Goal: Communication & Community: Answer question/provide support

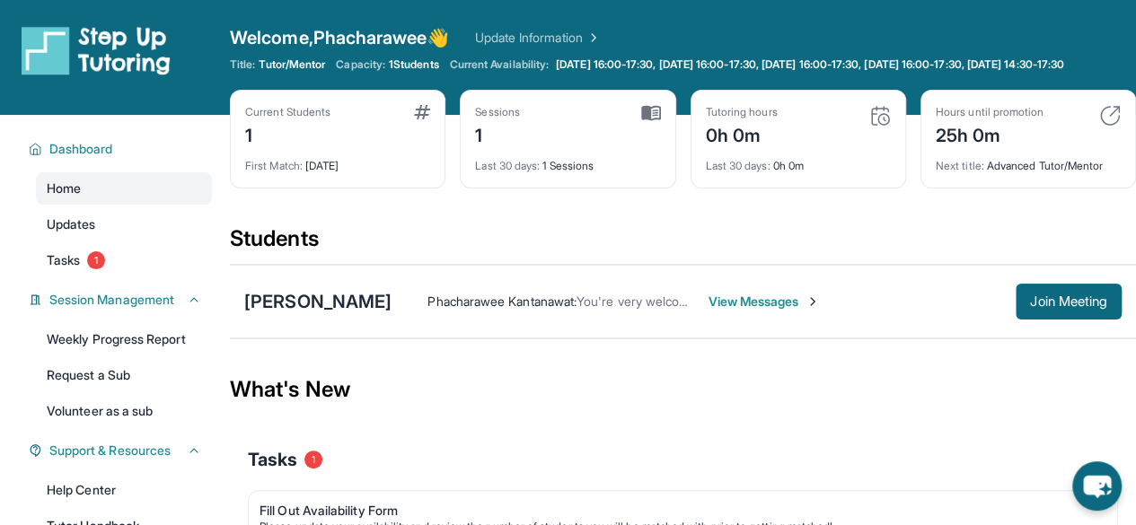
click at [715, 310] on span "View Messages" at bounding box center [763, 302] width 112 height 18
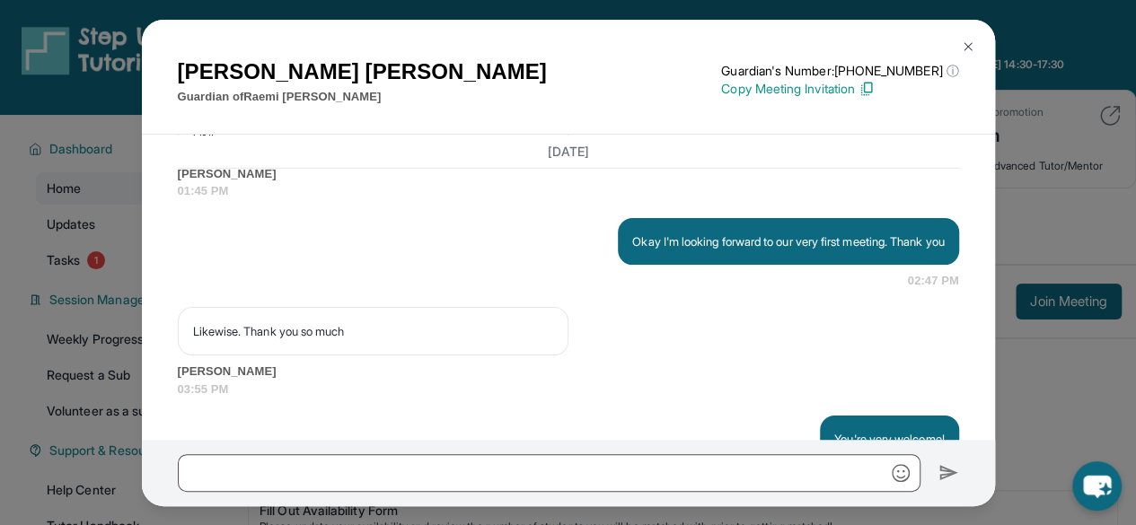
scroll to position [2936, 0]
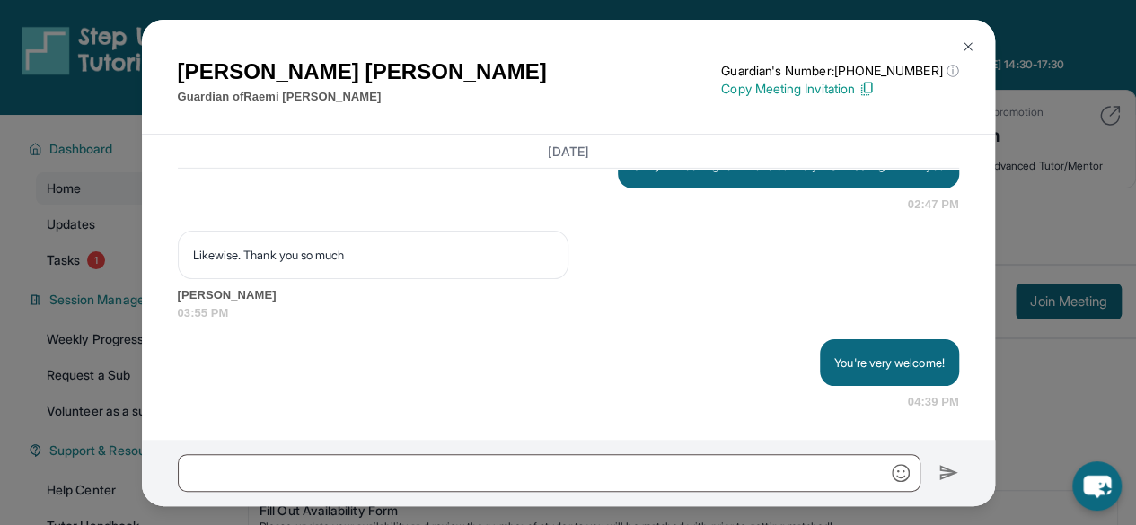
click at [968, 45] on img at bounding box center [968, 47] width 14 height 14
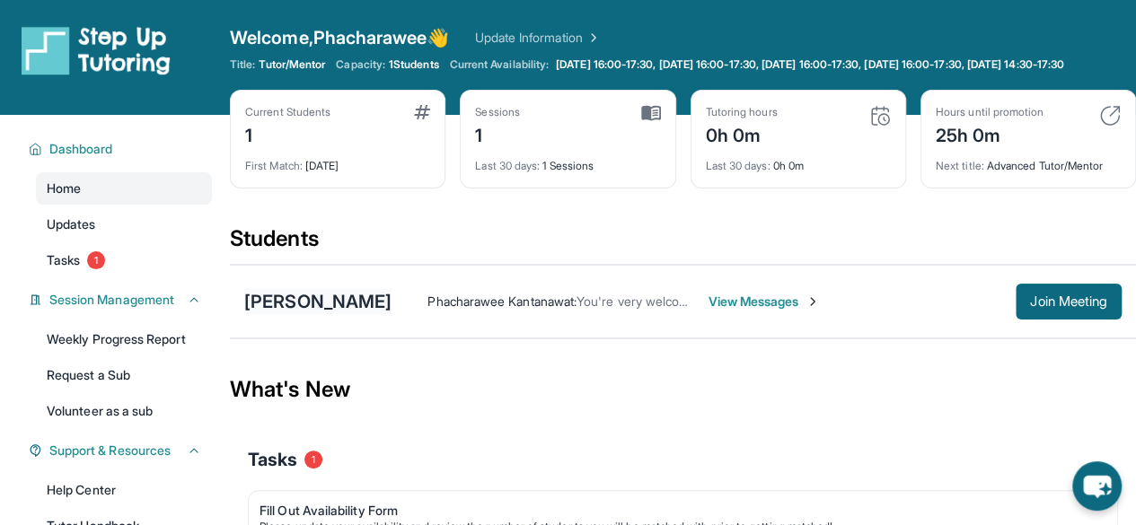
click at [309, 314] on div "[PERSON_NAME]" at bounding box center [317, 301] width 147 height 25
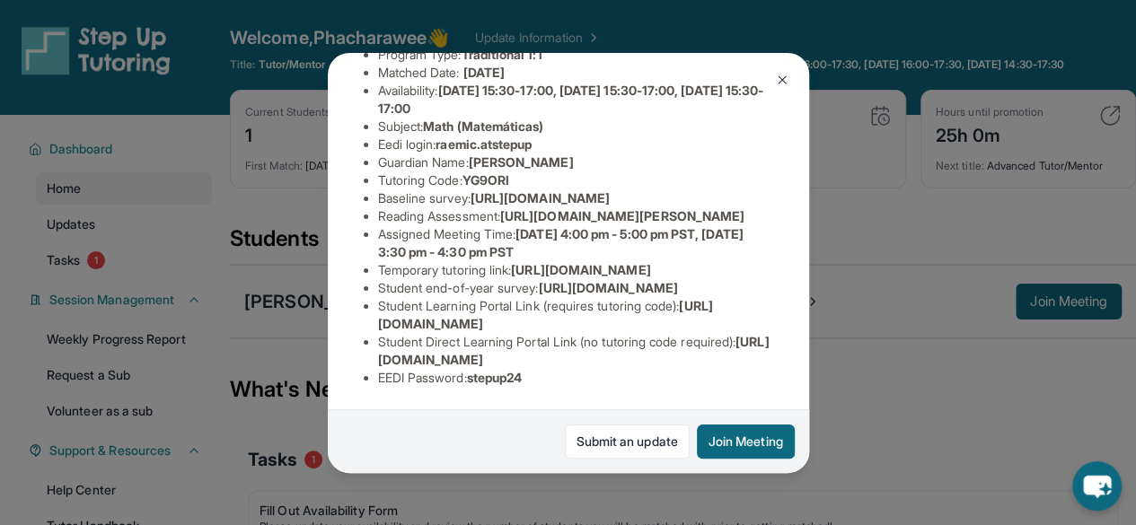
scroll to position [273, 0]
drag, startPoint x: 377, startPoint y: 180, endPoint x: 792, endPoint y: 218, distance: 416.5
click at [792, 218] on div "Raemi Carlson Guardian: Lidya Carlson Student Information https://student-porta…" at bounding box center [568, 263] width 481 height 420
click at [740, 430] on button "Join Meeting" at bounding box center [746, 442] width 98 height 34
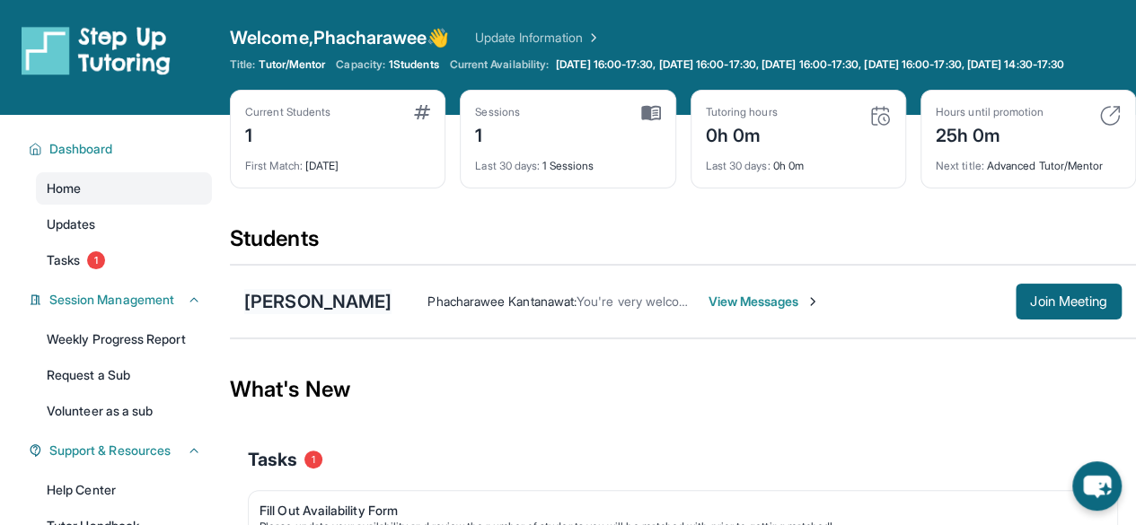
click at [339, 311] on div "[PERSON_NAME]" at bounding box center [317, 301] width 147 height 25
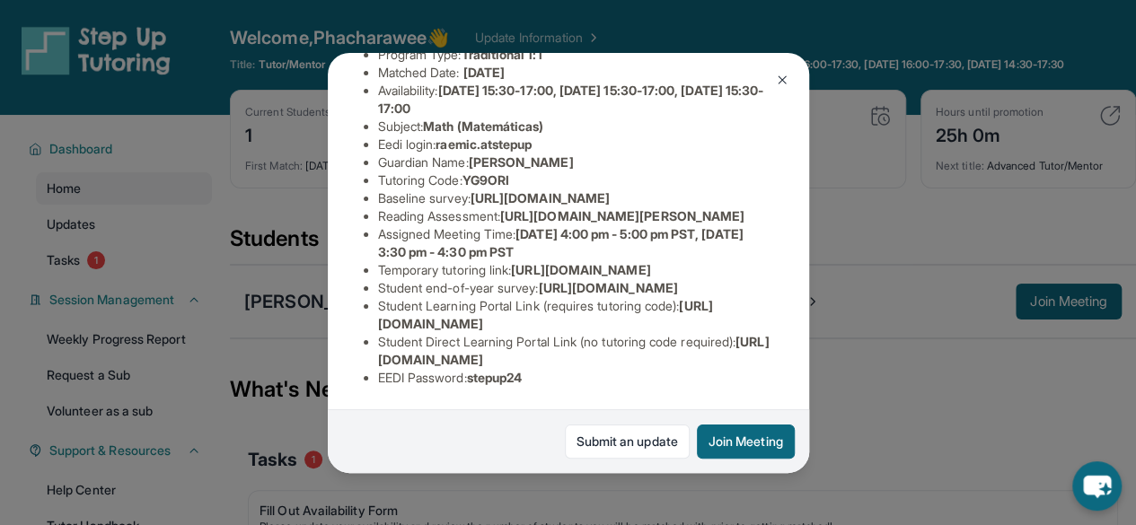
scroll to position [228, 587]
drag, startPoint x: 376, startPoint y: 233, endPoint x: 776, endPoint y: 272, distance: 401.4
click at [776, 272] on div "Raemi Carlson Guardian: Lidya Carlson Student Information https://student-porta…" at bounding box center [568, 263] width 481 height 420
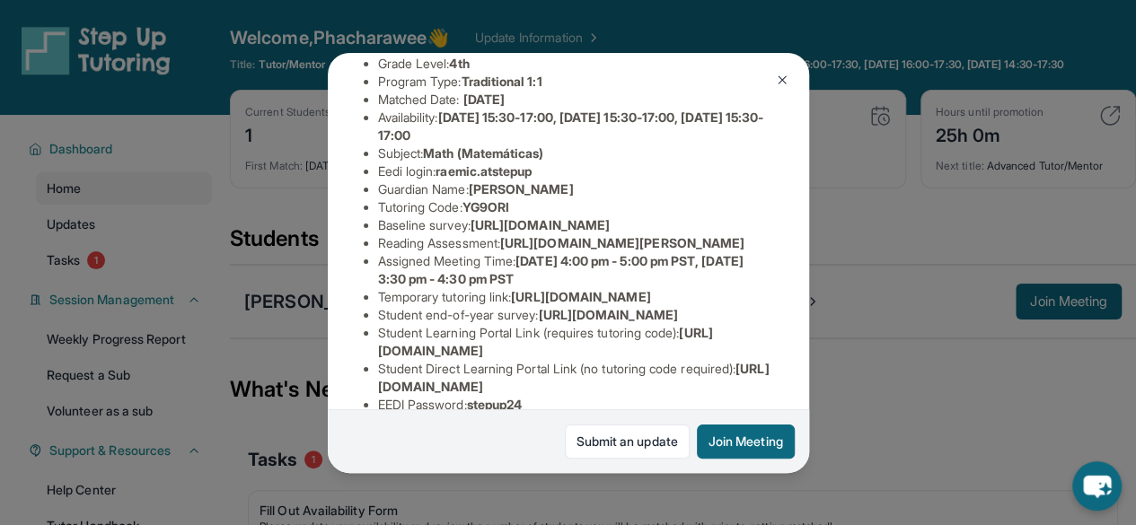
scroll to position [199, 15]
copy span "[URL][DOMAIN_NAME]"
click at [777, 78] on img at bounding box center [782, 80] width 14 height 14
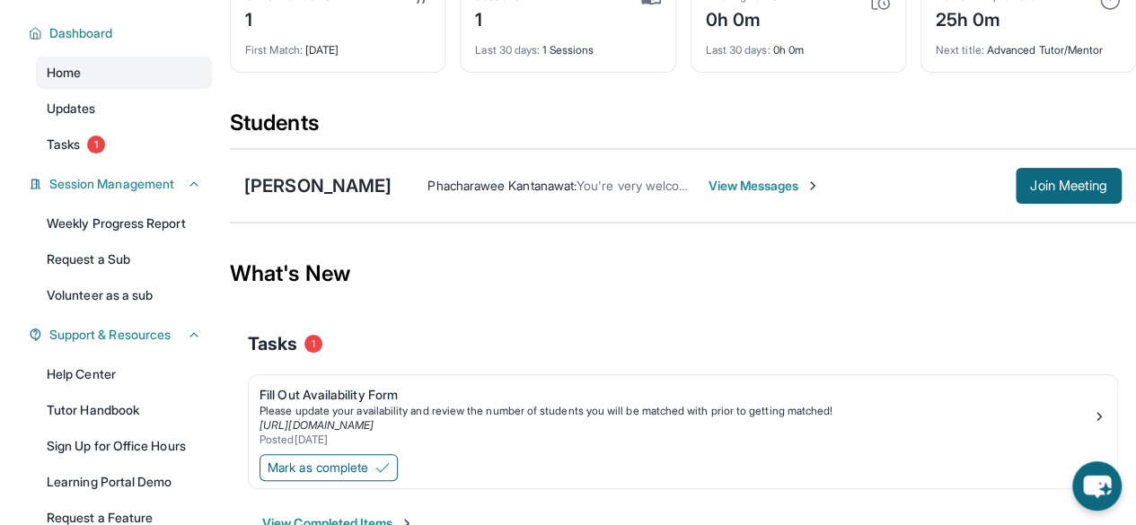
scroll to position [0, 0]
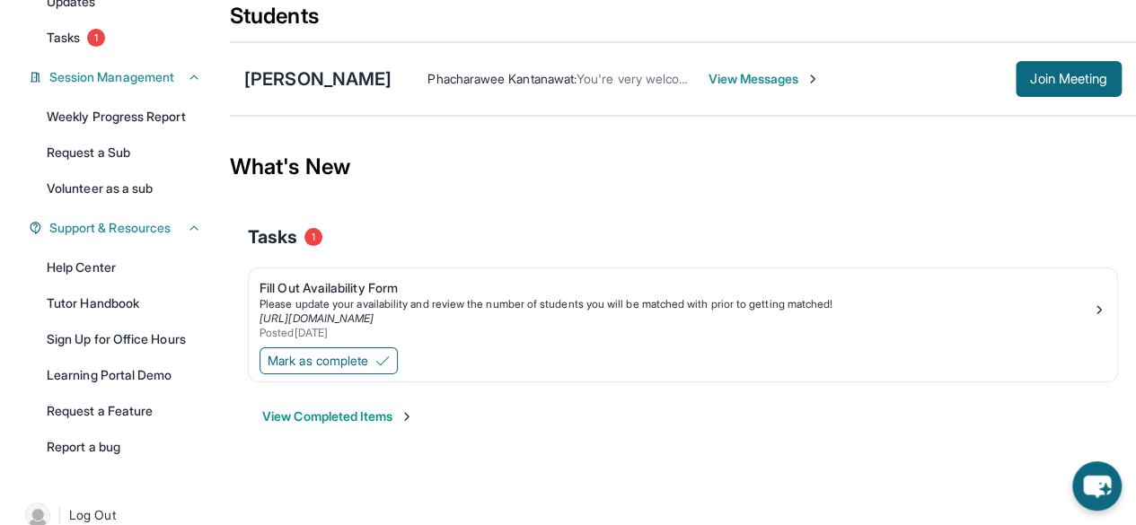
scroll to position [220, 0]
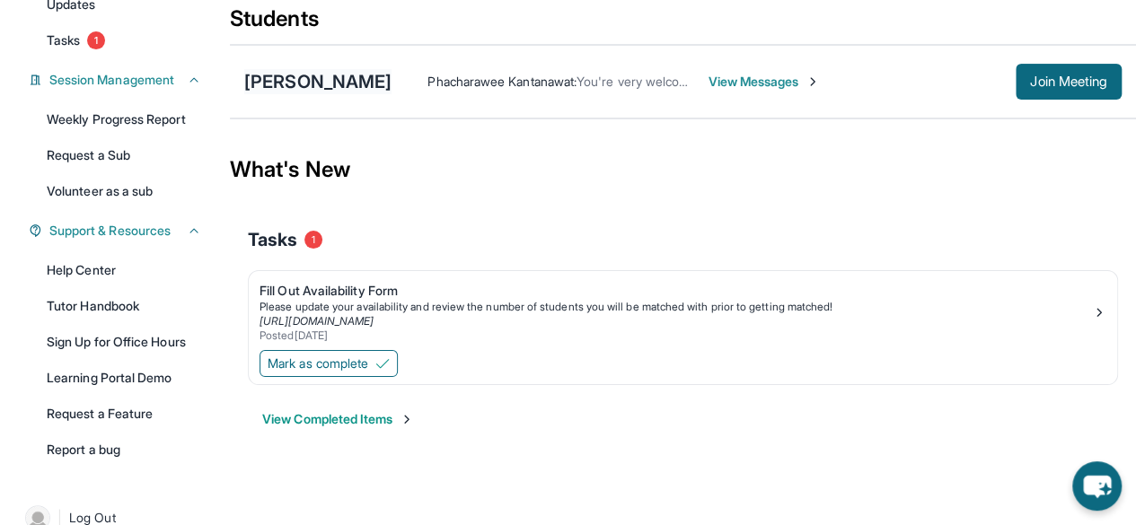
click at [340, 94] on div "[PERSON_NAME]" at bounding box center [317, 81] width 147 height 25
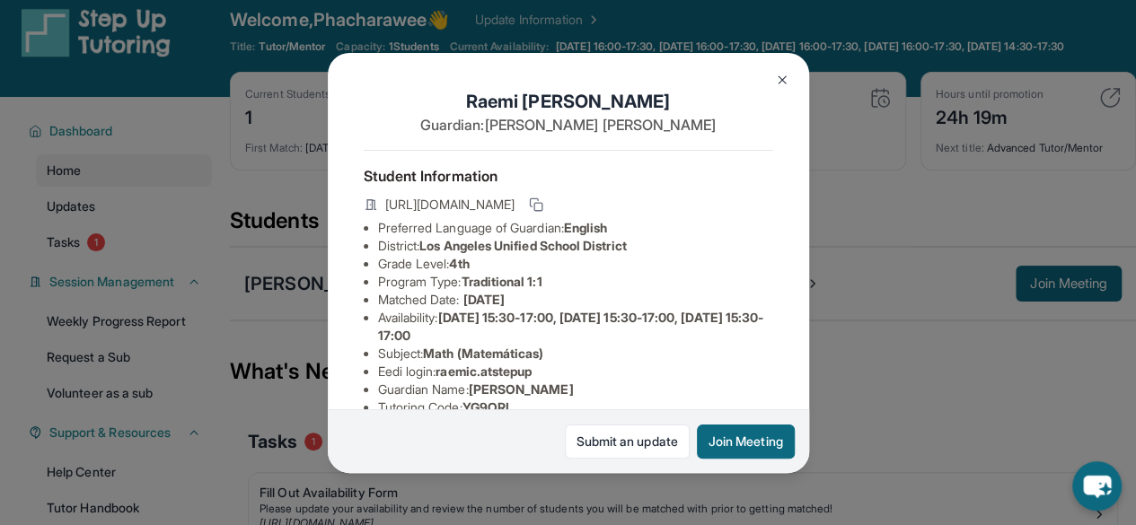
scroll to position [0, 0]
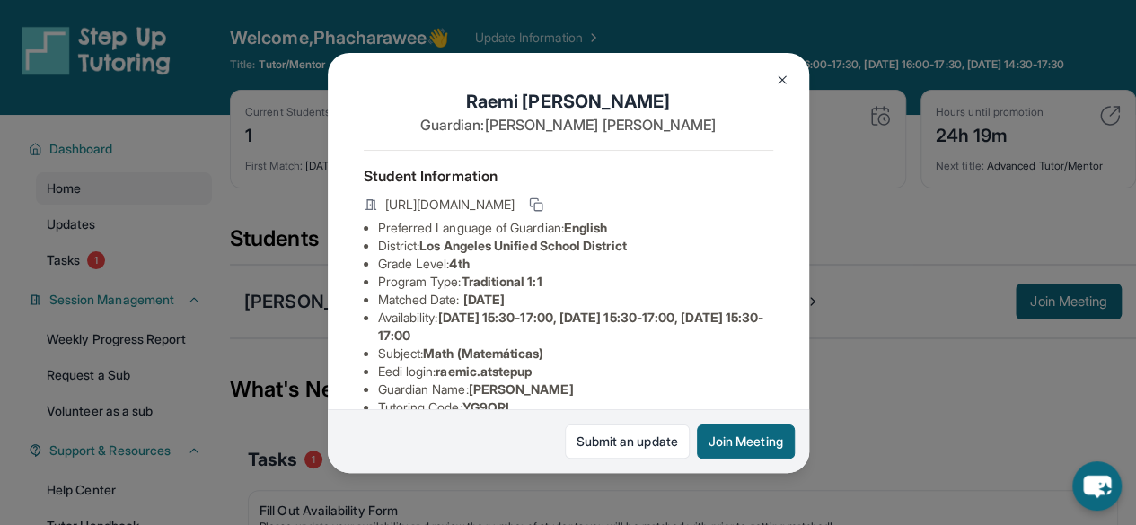
click at [535, 286] on li "Program Type: Traditional 1:1" at bounding box center [575, 282] width 395 height 18
click at [779, 75] on img at bounding box center [782, 80] width 14 height 14
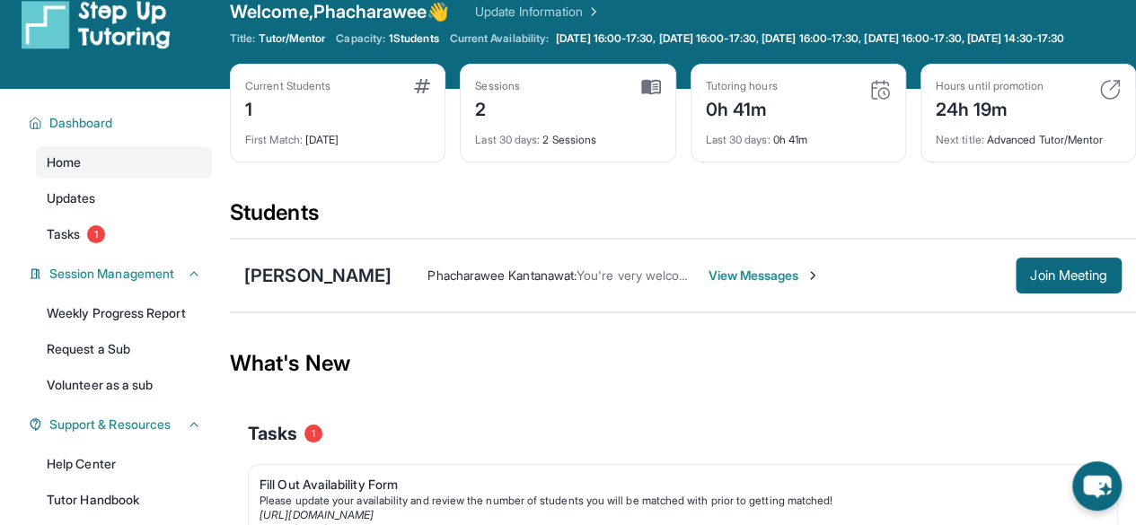
scroll to position [67, 0]
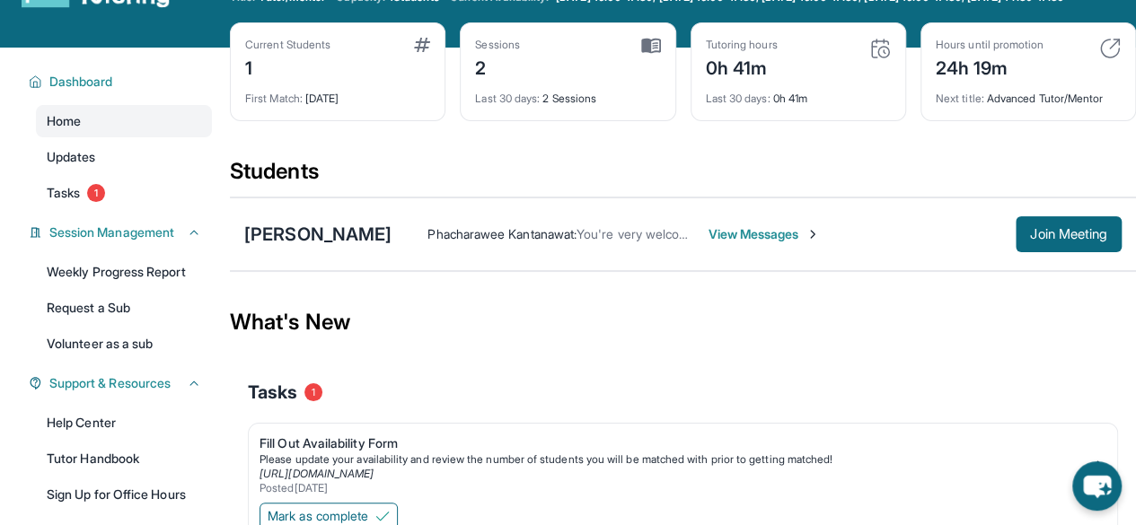
click at [731, 77] on div "0h 41m" at bounding box center [742, 66] width 72 height 29
drag, startPoint x: 731, startPoint y: 77, endPoint x: 779, endPoint y: 83, distance: 48.9
click at [777, 81] on div "0h 41m" at bounding box center [742, 66] width 72 height 29
click at [794, 157] on div "Current Students 1 First Match : [DATE] Sessions 2 Last 30 days : 2 Sessions Tu…" at bounding box center [683, 89] width 906 height 135
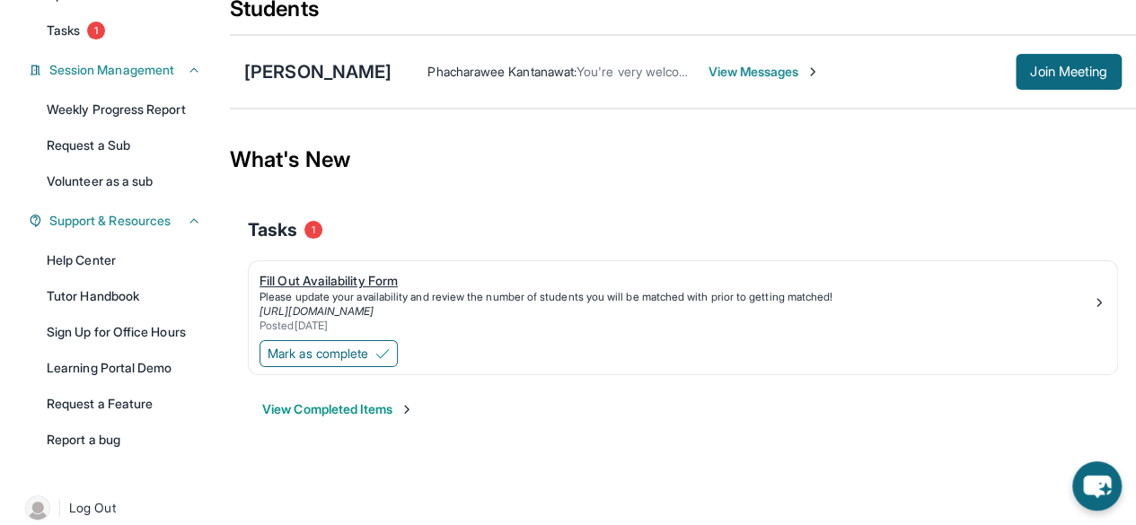
scroll to position [248, 0]
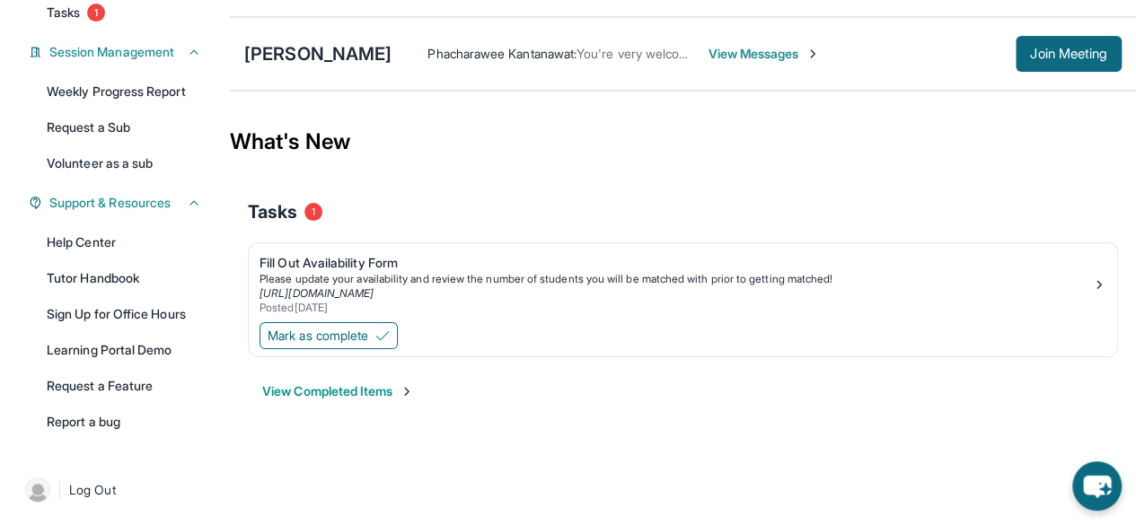
click at [456, 216] on div "Tasks 1" at bounding box center [683, 211] width 870 height 25
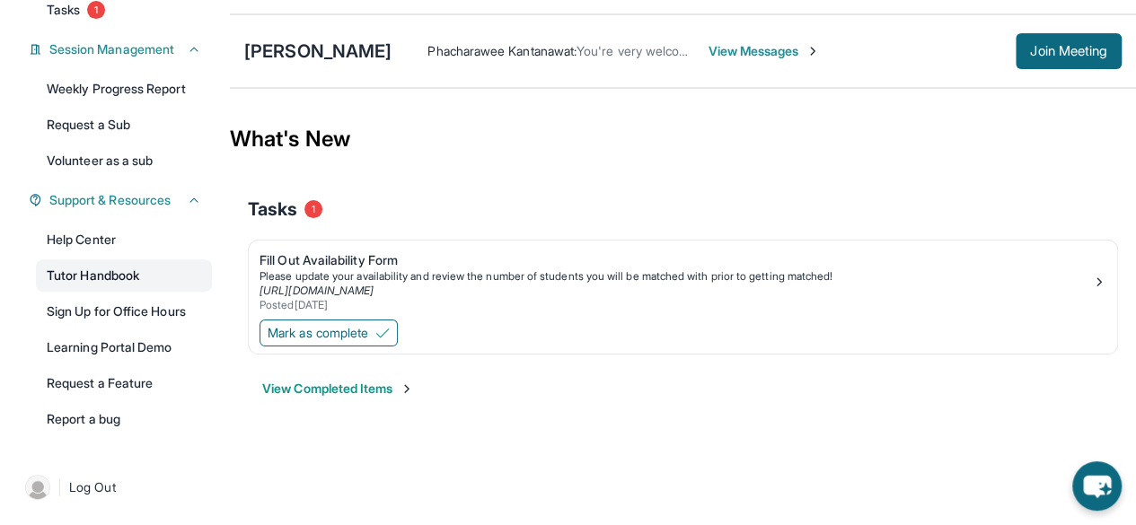
scroll to position [264, 0]
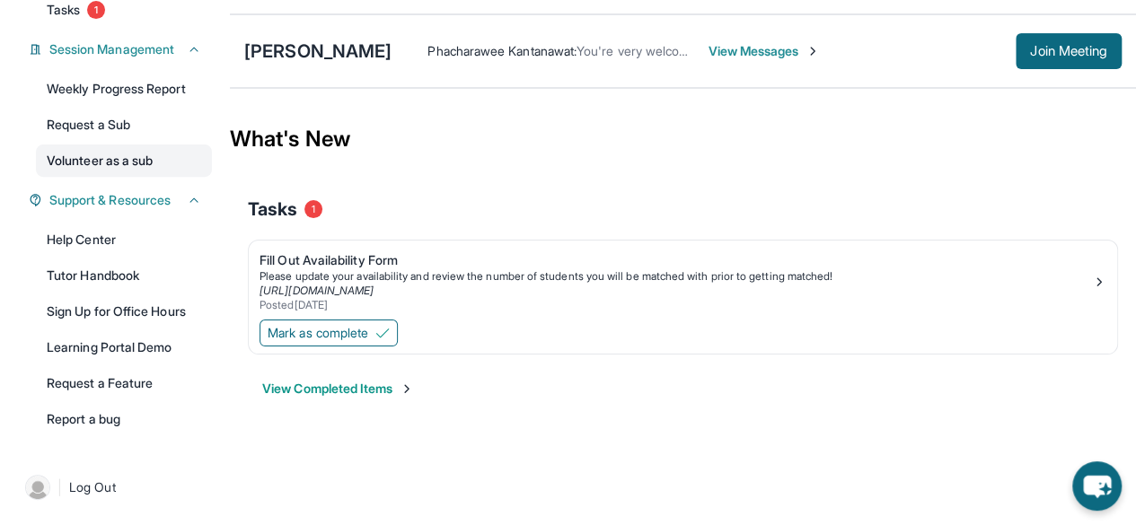
click at [145, 159] on link "Volunteer as a sub" at bounding box center [124, 161] width 176 height 32
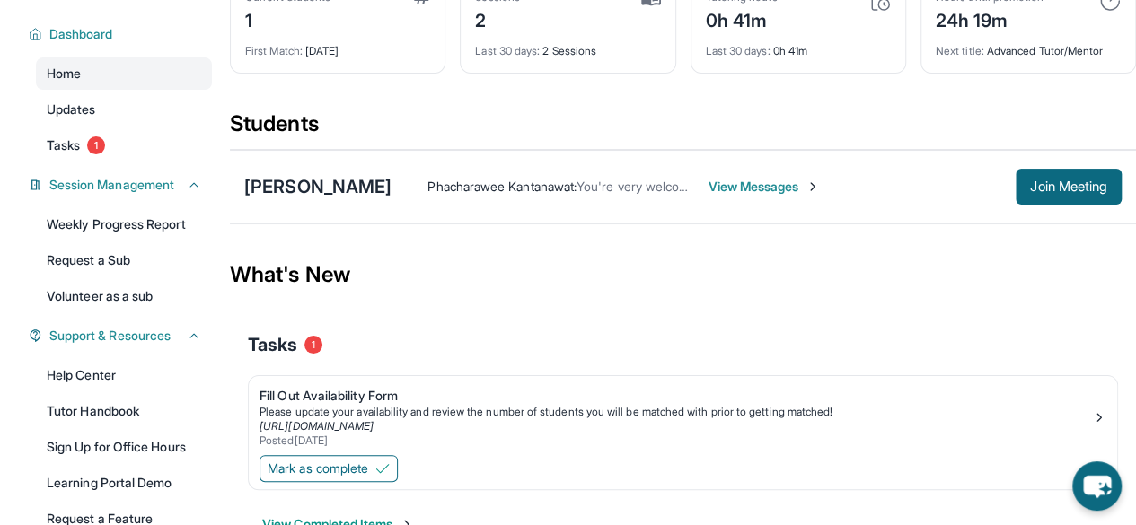
scroll to position [0, 0]
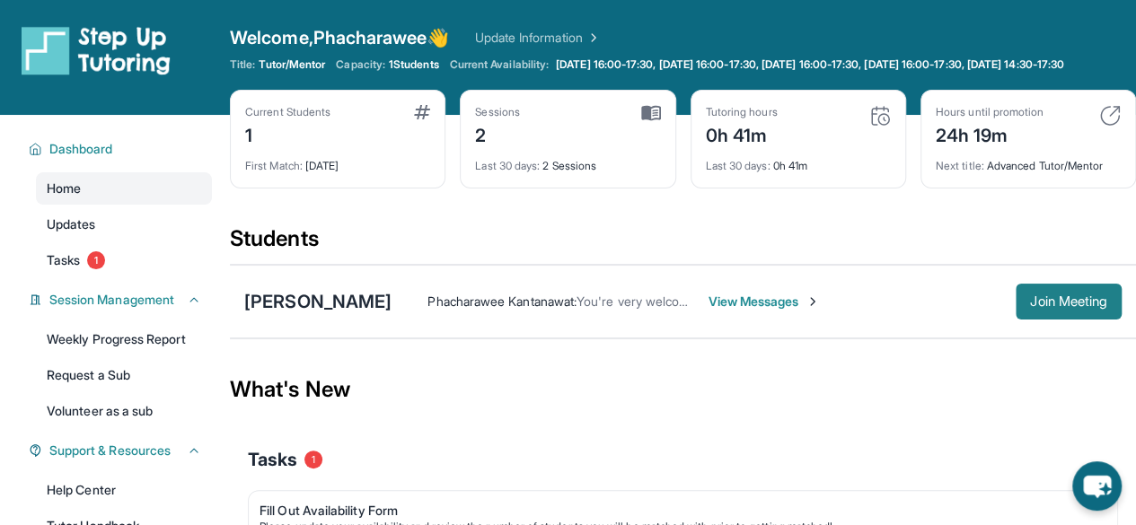
click at [1084, 320] on button "Join Meeting" at bounding box center [1068, 302] width 106 height 36
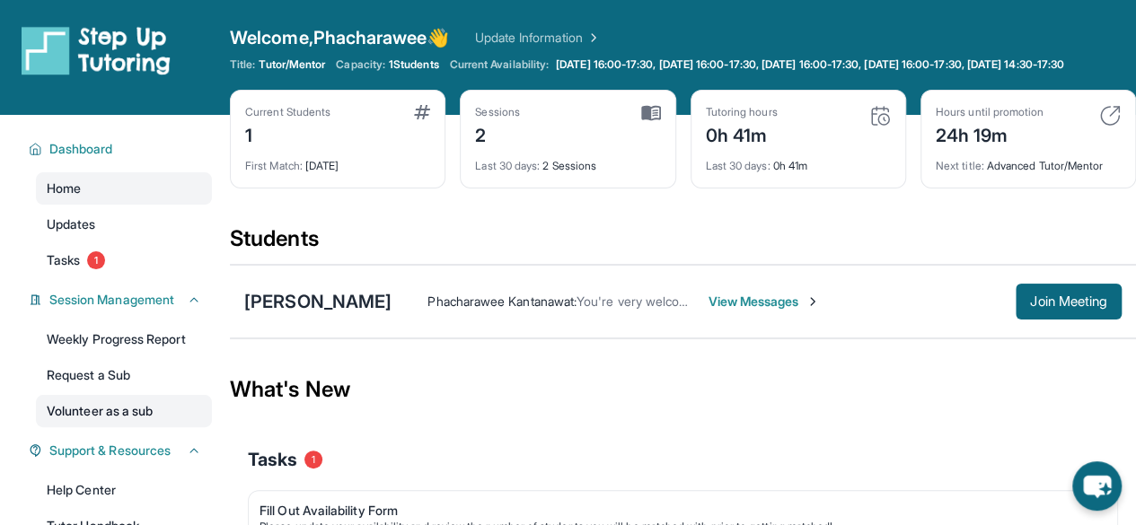
click at [132, 427] on link "Volunteer as a sub" at bounding box center [124, 411] width 176 height 32
